Goal: Information Seeking & Learning: Check status

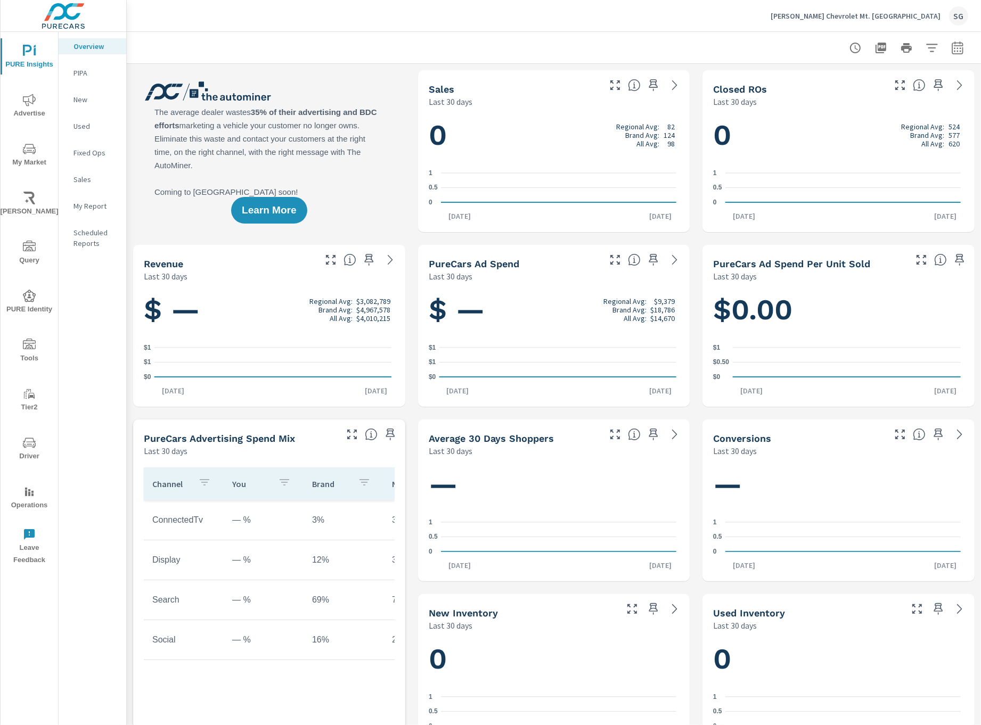
click at [33, 152] on icon "nav menu" at bounding box center [29, 149] width 13 height 10
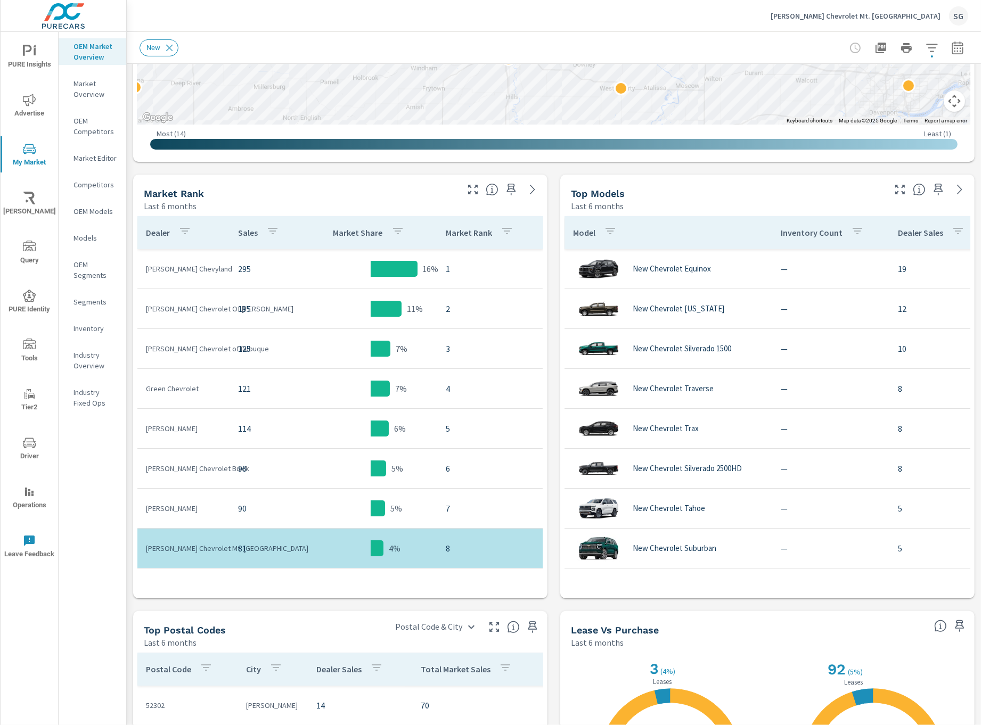
scroll to position [473, 0]
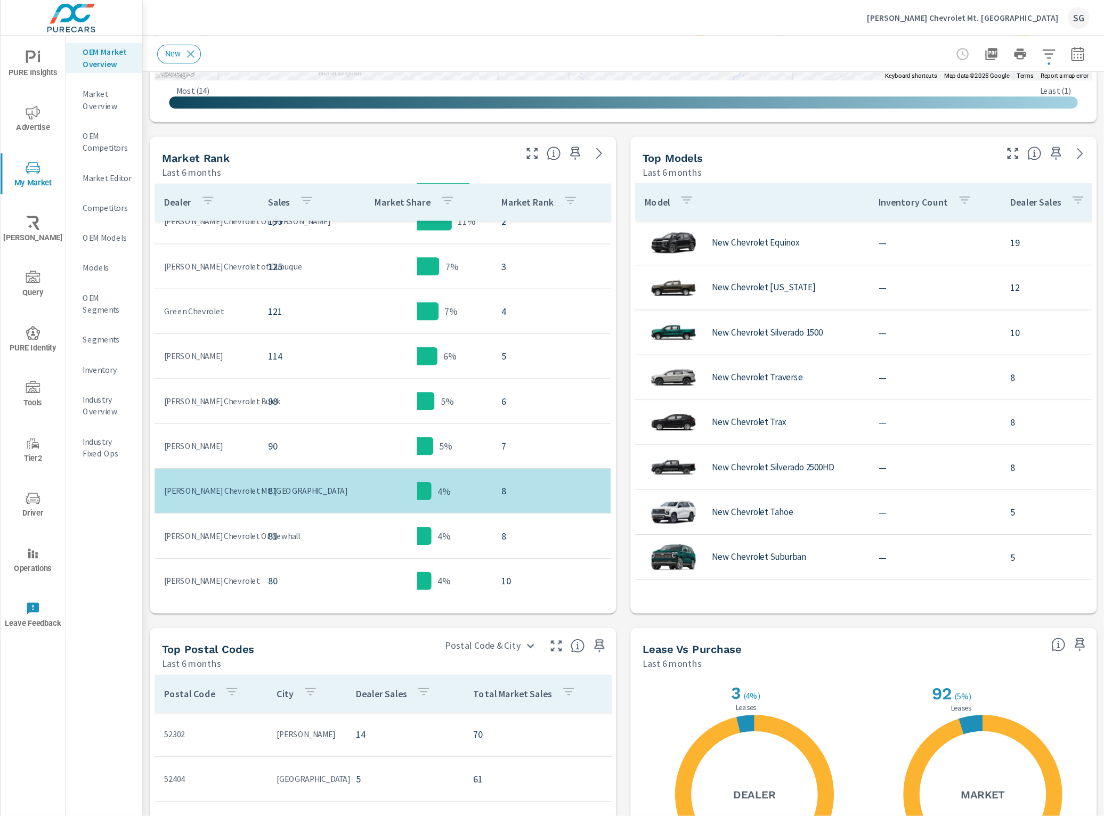
scroll to position [59, 0]
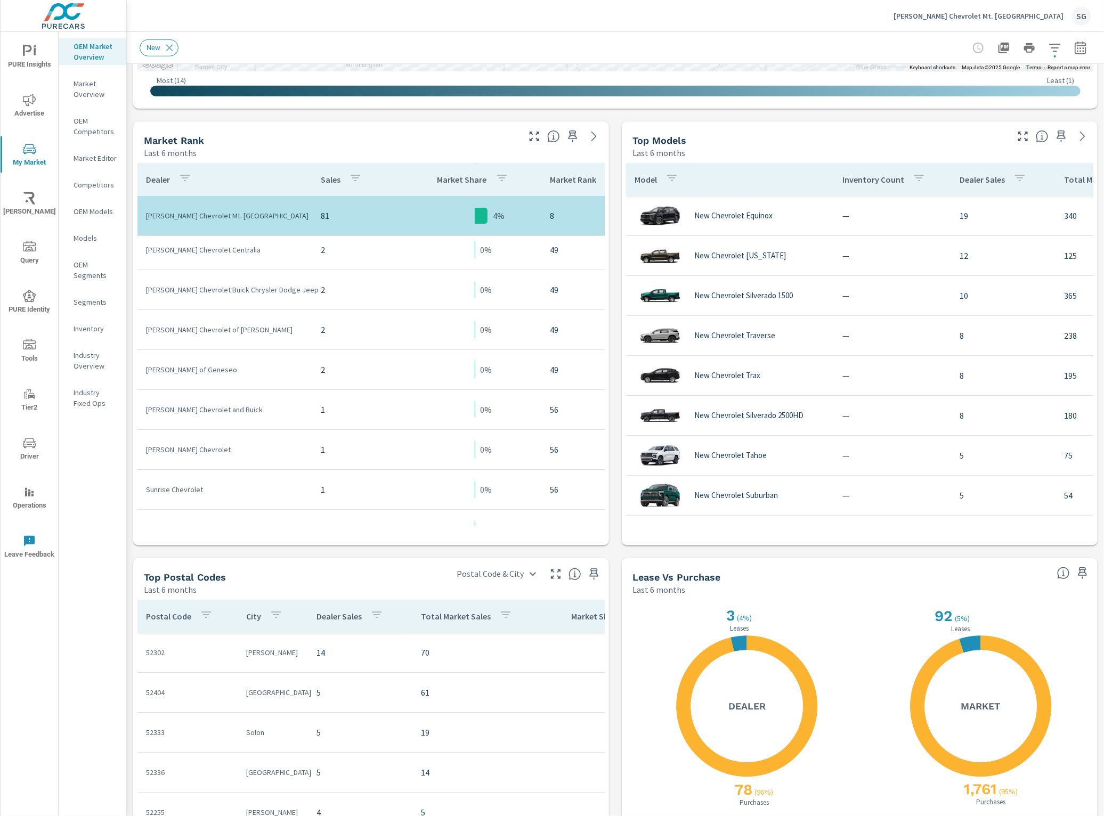
scroll to position [1990, 0]
